Goal: Information Seeking & Learning: Learn about a topic

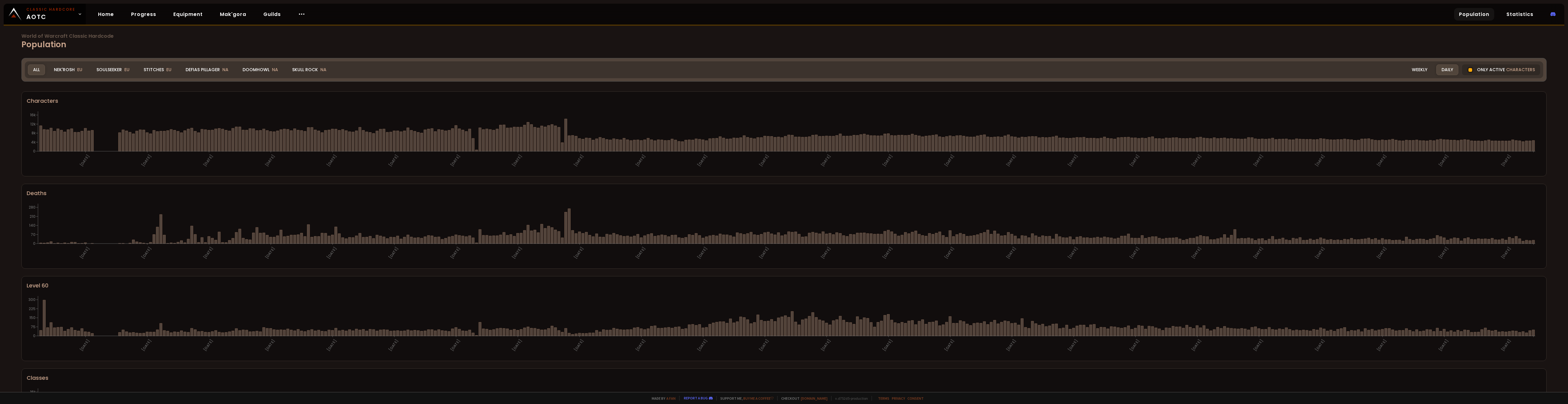
click at [307, 68] on div "Skull Rock NA" at bounding box center [309, 70] width 44 height 11
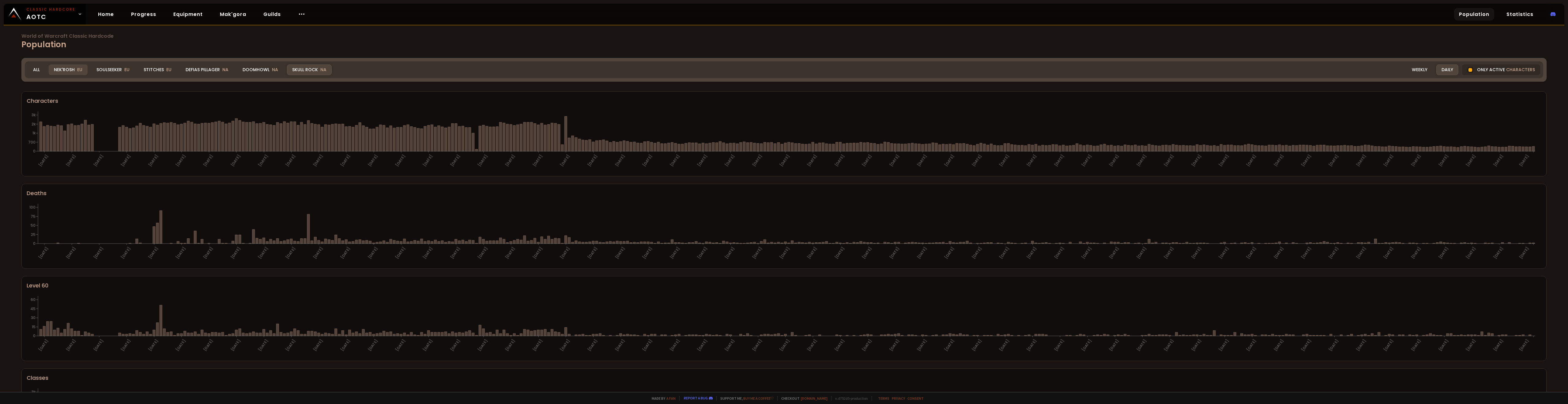
click at [61, 68] on div "Nek'Rosh EU" at bounding box center [68, 70] width 39 height 11
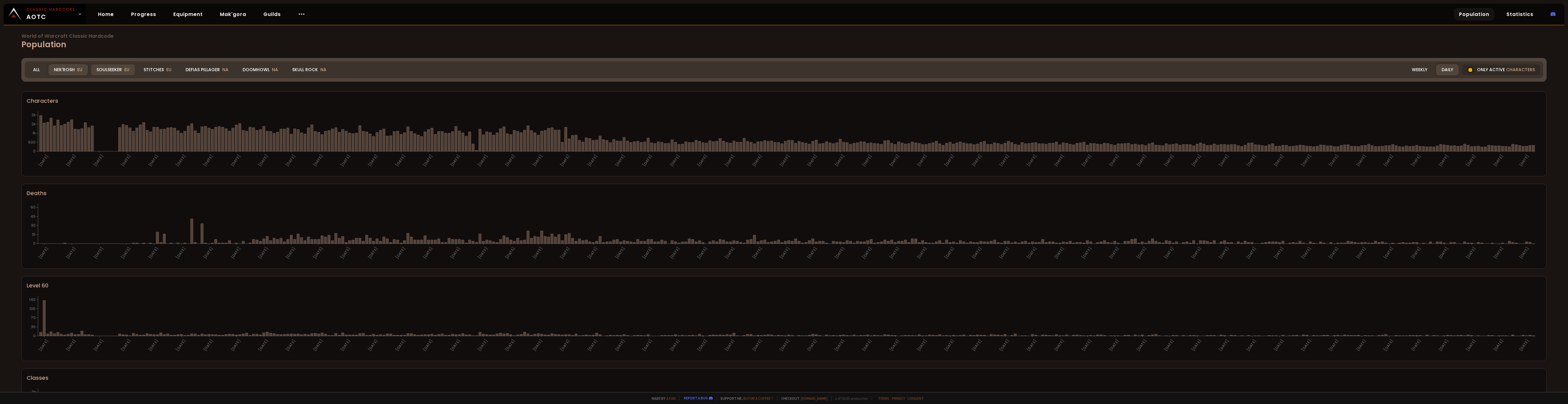
click at [100, 66] on div "Soulseeker EU" at bounding box center [113, 70] width 43 height 11
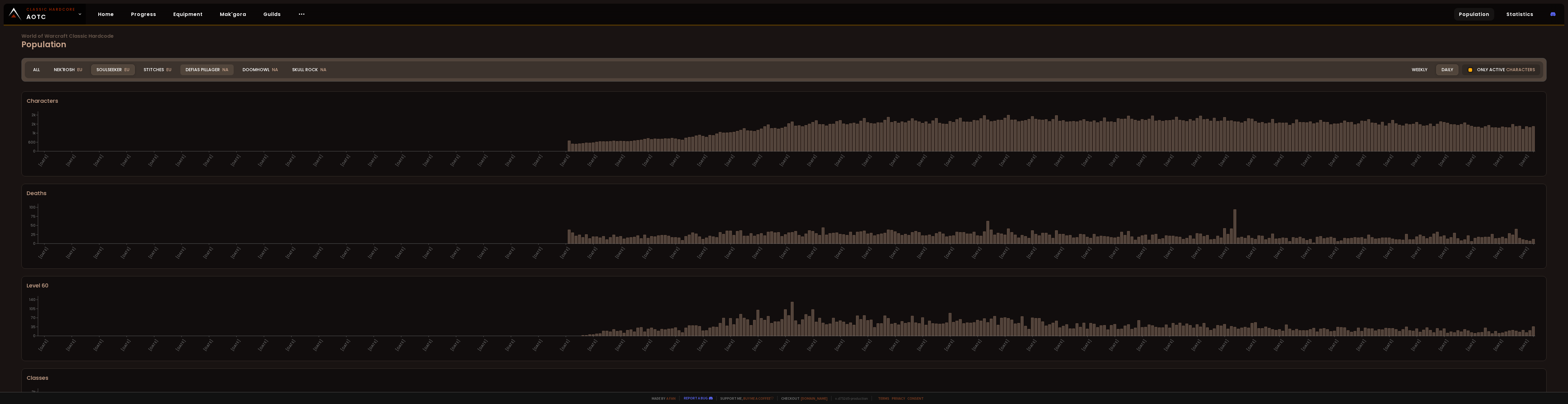
click at [212, 69] on div "Defias Pillager NA" at bounding box center [207, 70] width 54 height 11
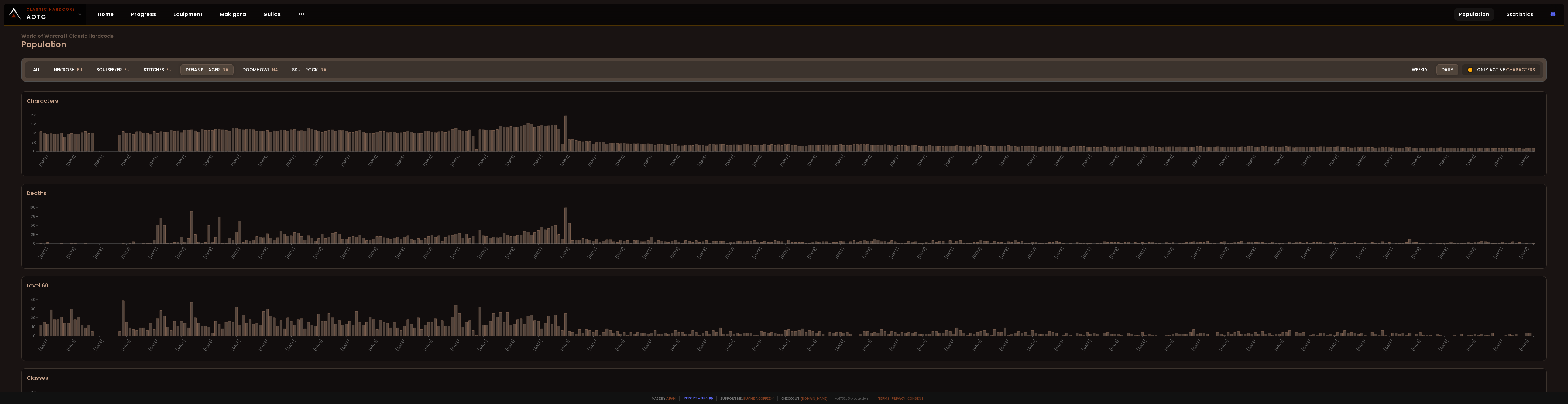
click at [251, 64] on div "Realm Defias Pillager All Nek'Rosh EU Soulseeker EU Stitches EU Defias Pillager…" at bounding box center [784, 70] width 1518 height 17
click at [251, 69] on div "Doomhowl NA" at bounding box center [260, 70] width 46 height 11
